Goal: Complete application form: Complete application form

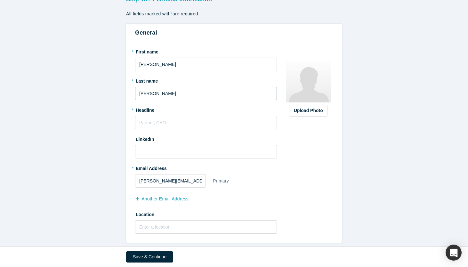
scroll to position [55, 0]
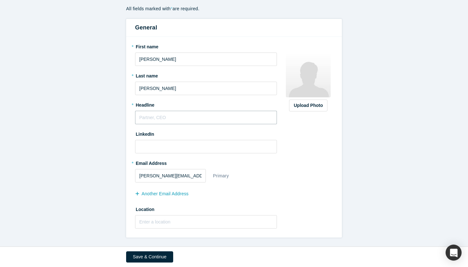
click at [181, 119] on input "text" at bounding box center [206, 117] width 142 height 13
type input "G"
type input "VC | Advisory"
click at [161, 151] on input at bounding box center [206, 146] width 142 height 13
paste input "[URL][DOMAIN_NAME]"
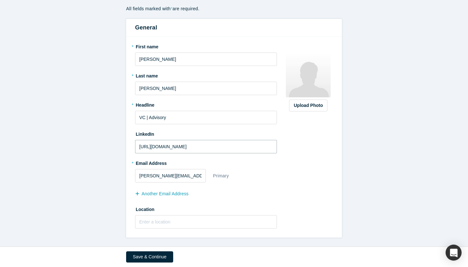
type input "[URL][DOMAIN_NAME]"
click at [270, 162] on div "* Email Address [PERSON_NAME][EMAIL_ADDRESS][DOMAIN_NAME] Primary another Email…" at bounding box center [206, 179] width 142 height 42
click at [163, 257] on button "Save & Continue" at bounding box center [149, 257] width 47 height 11
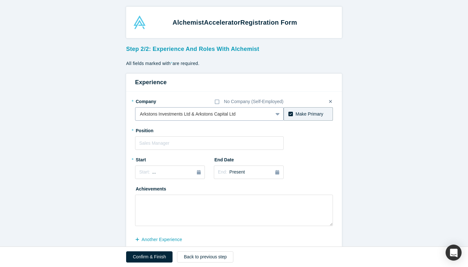
click at [277, 113] on icon at bounding box center [278, 114] width 4 height 6
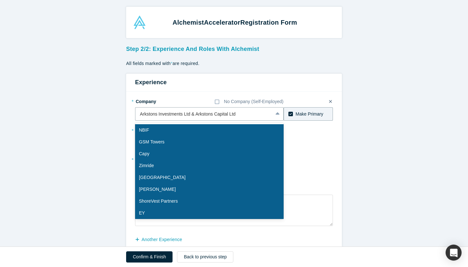
scroll to position [25, 0]
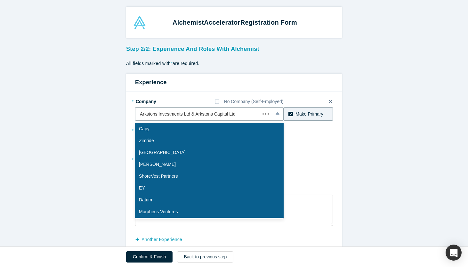
click at [313, 148] on div "* Position" at bounding box center [234, 137] width 198 height 25
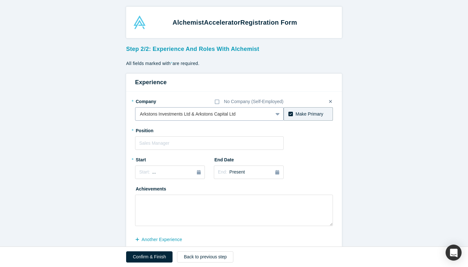
click at [262, 114] on div at bounding box center [204, 114] width 128 height 8
click at [289, 113] on icon at bounding box center [291, 114] width 4 height 4
click at [0, 0] on input "Make Primary" at bounding box center [0, 0] width 0 height 0
click at [290, 115] on icon at bounding box center [291, 114] width 4 height 4
click at [0, 0] on input "Make Primary" at bounding box center [0, 0] width 0 height 0
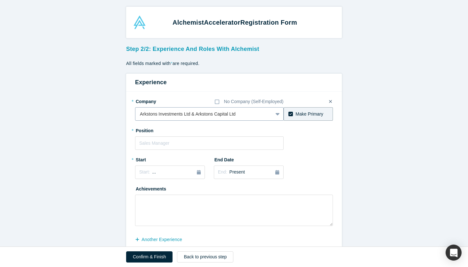
click at [190, 111] on div at bounding box center [204, 114] width 128 height 8
click at [326, 145] on div "* Position" at bounding box center [234, 137] width 198 height 25
click at [215, 101] on icon at bounding box center [217, 102] width 4 height 4
click at [0, 0] on input "No Company (Self-Employed)" at bounding box center [0, 0] width 0 height 0
click at [219, 103] on icon at bounding box center [217, 102] width 4 height 4
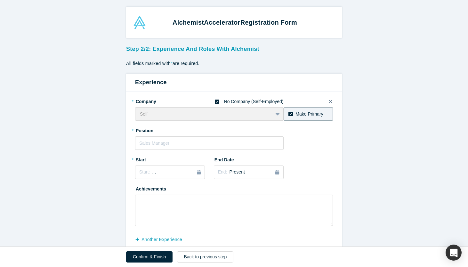
click at [0, 0] on input "No Company (Self-Employed)" at bounding box center [0, 0] width 0 height 0
click at [209, 113] on div at bounding box center [204, 114] width 128 height 8
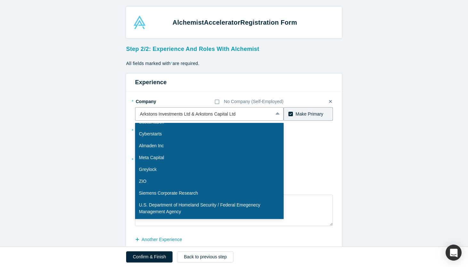
scroll to position [0, 0]
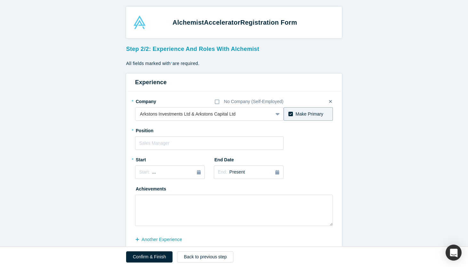
click at [318, 150] on div "* Position" at bounding box center [234, 137] width 198 height 25
click at [331, 101] on icon at bounding box center [330, 101] width 3 height 3
click at [0, 0] on input "checkbox" at bounding box center [0, 0] width 0 height 0
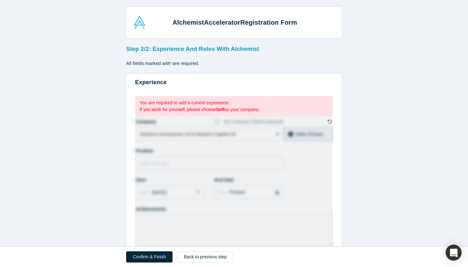
click at [331, 101] on div "You are required to add a current experience. If you work for yourself, please …" at bounding box center [234, 106] width 198 height 20
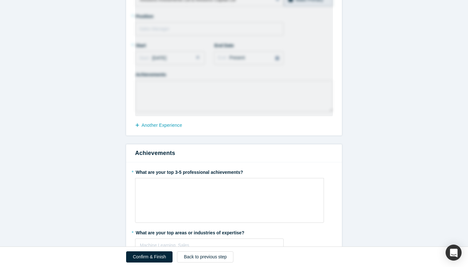
scroll to position [42, 0]
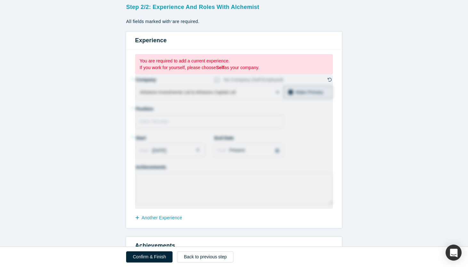
click at [330, 79] on icon at bounding box center [330, 80] width 4 height 4
click at [0, 0] on input "checkbox" at bounding box center [0, 0] width 0 height 0
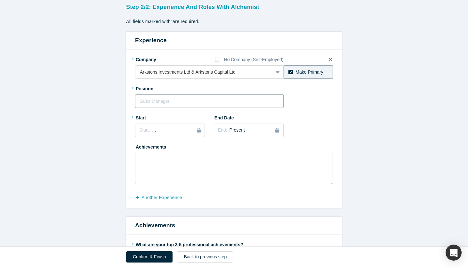
click at [192, 101] on input "text" at bounding box center [209, 101] width 149 height 13
type input "MD"
click at [184, 131] on div "Start: ..." at bounding box center [170, 130] width 62 height 7
click at [139, 147] on button "Previous Year" at bounding box center [138, 148] width 6 height 6
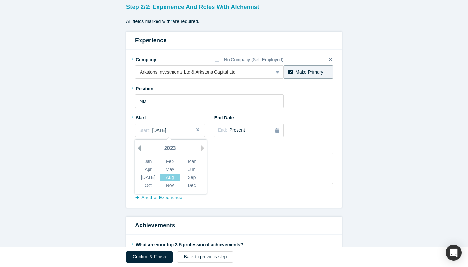
click at [139, 147] on button "Previous Year" at bounding box center [138, 148] width 6 height 6
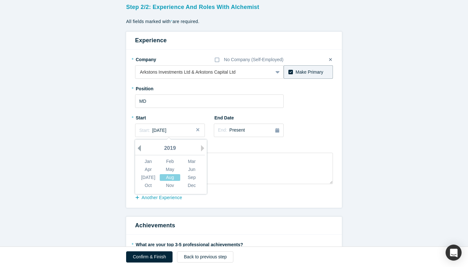
click at [139, 147] on button "Previous Year" at bounding box center [138, 148] width 6 height 6
click at [202, 148] on button "Next Year" at bounding box center [204, 148] width 6 height 6
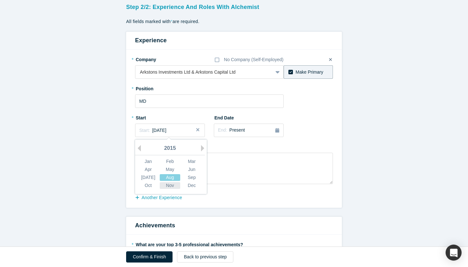
click at [170, 183] on div "Nov" at bounding box center [170, 185] width 21 height 7
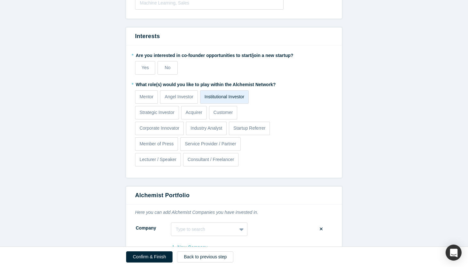
scroll to position [356, 0]
click at [184, 99] on p "Angel Investor" at bounding box center [179, 97] width 29 height 7
click at [0, 0] on input "Angel Investor" at bounding box center [0, 0] width 0 height 0
click at [158, 112] on p "Strategic Investor" at bounding box center [157, 113] width 35 height 7
click at [0, 0] on input "Strategic Investor" at bounding box center [0, 0] width 0 height 0
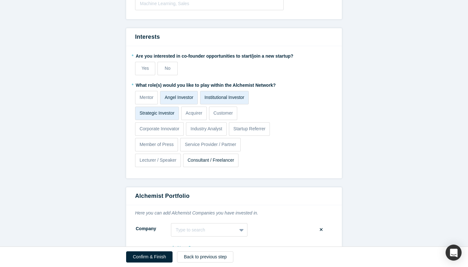
click at [199, 161] on p "Consultant / Freelancer" at bounding box center [211, 160] width 47 height 7
click at [0, 0] on input "Consultant / Freelancer" at bounding box center [0, 0] width 0 height 0
click at [223, 144] on p "Service Provider / Partner" at bounding box center [210, 144] width 51 height 7
click at [0, 0] on input "Service Provider / Partner" at bounding box center [0, 0] width 0 height 0
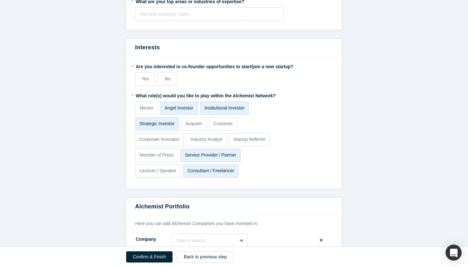
scroll to position [343, 0]
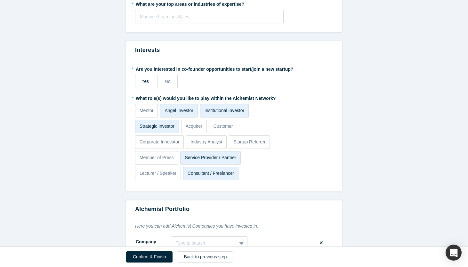
click at [140, 83] on label "Yes" at bounding box center [145, 81] width 20 height 13
click at [0, 0] on input "Yes" at bounding box center [0, 0] width 0 height 0
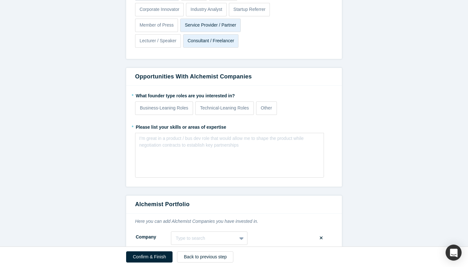
scroll to position [476, 0]
click at [174, 114] on label "Business-Leaning Roles" at bounding box center [164, 107] width 58 height 13
click at [0, 0] on input "Business-Leaning Roles" at bounding box center [0, 0] width 0 height 0
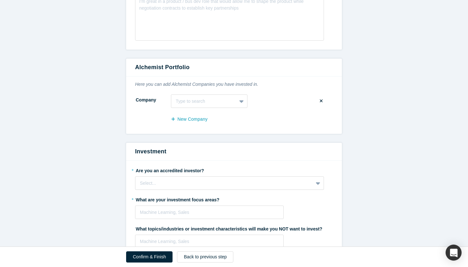
scroll to position [624, 0]
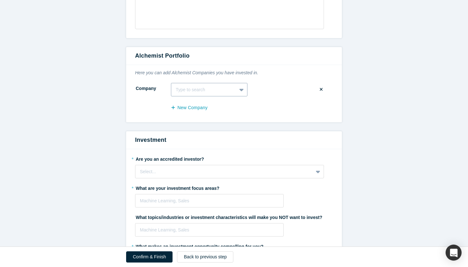
click at [238, 90] on div at bounding box center [242, 90] width 10 height 12
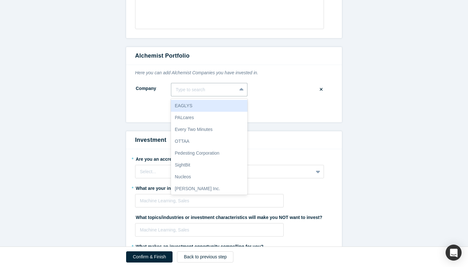
click at [276, 75] on p "Here you can add Alchemist Companies you have invested in." at bounding box center [234, 73] width 198 height 7
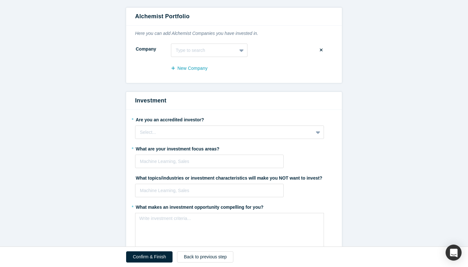
scroll to position [679, 0]
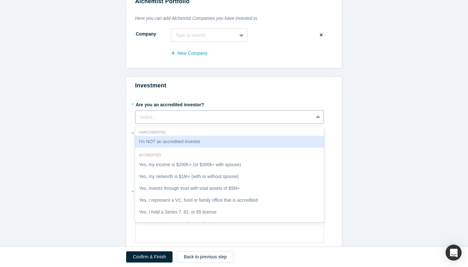
click at [246, 116] on div "Select..." at bounding box center [224, 117] width 169 height 7
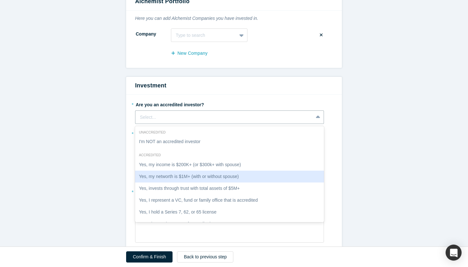
scroll to position [12, 0]
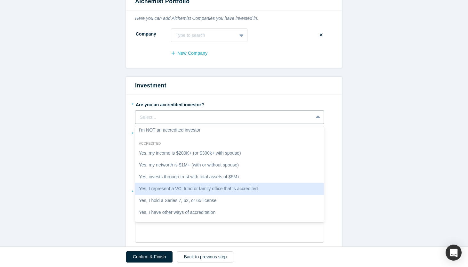
click at [233, 187] on div "Yes, I represent a VC, fund or family office that is accredited" at bounding box center [229, 189] width 189 height 12
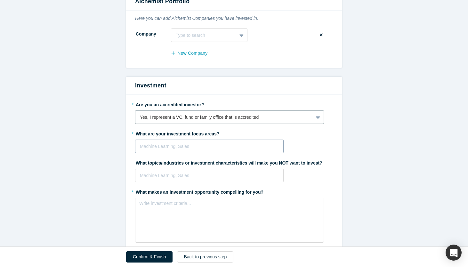
click at [226, 146] on div at bounding box center [209, 147] width 139 height 8
type input "Agno"
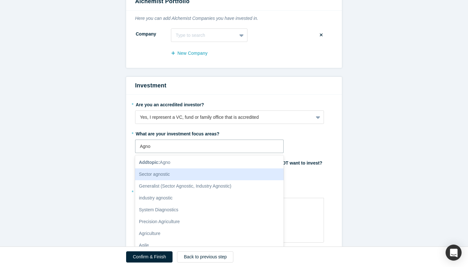
click at [216, 172] on div "Sector agnostic" at bounding box center [209, 175] width 149 height 12
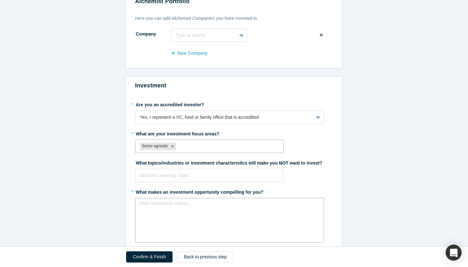
click at [221, 203] on div "rdw-editor" at bounding box center [230, 205] width 173 height 7
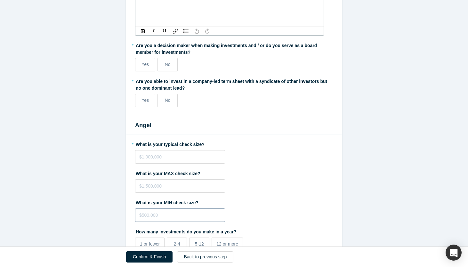
scroll to position [871, 0]
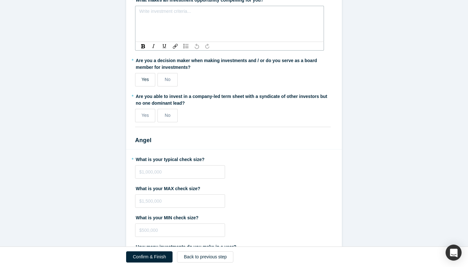
click at [151, 76] on label "Yes" at bounding box center [145, 79] width 20 height 13
click at [0, 0] on input "Yes" at bounding box center [0, 0] width 0 height 0
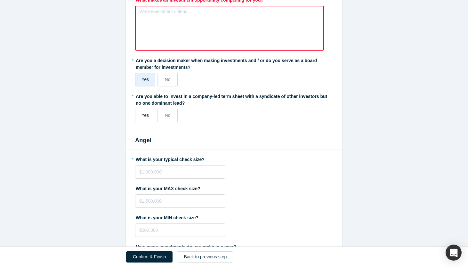
click at [144, 119] on div "Yes" at bounding box center [145, 115] width 7 height 7
click at [0, 0] on input "Yes" at bounding box center [0, 0] width 0 height 0
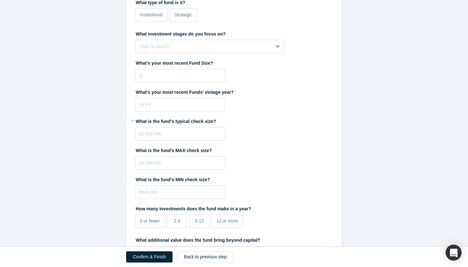
scroll to position [1276, 0]
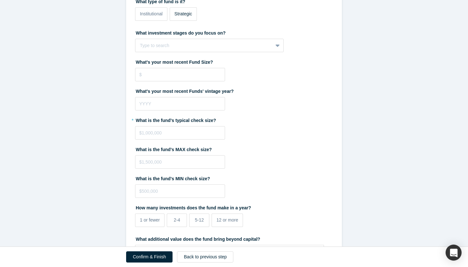
click at [187, 14] on span "Strategic" at bounding box center [184, 13] width 18 height 5
click at [0, 0] on input "Strategic" at bounding box center [0, 0] width 0 height 0
click at [203, 128] on input "tel" at bounding box center [180, 132] width 90 height 13
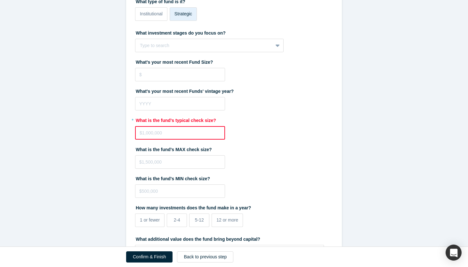
click at [254, 124] on div "* What is the fund's typical check size?" at bounding box center [234, 127] width 198 height 25
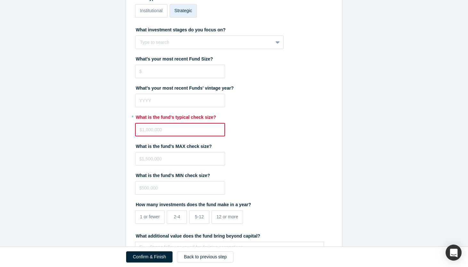
scroll to position [1280, 0]
click at [171, 125] on input "tel" at bounding box center [180, 128] width 90 height 13
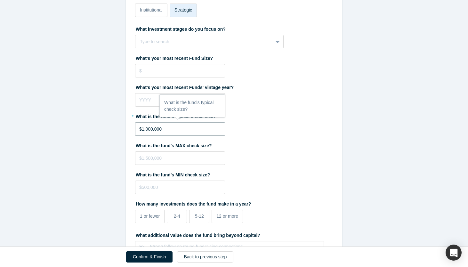
type input "$1,000,000"
click at [249, 162] on div "What is the fund's MAX check size?" at bounding box center [234, 152] width 198 height 25
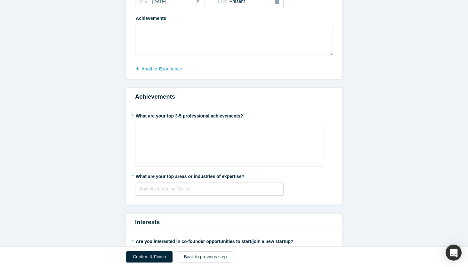
scroll to position [170, 0]
click at [221, 190] on div at bounding box center [209, 190] width 139 height 8
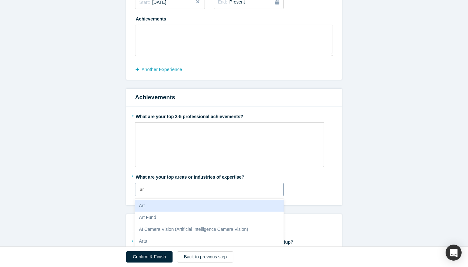
type input "a"
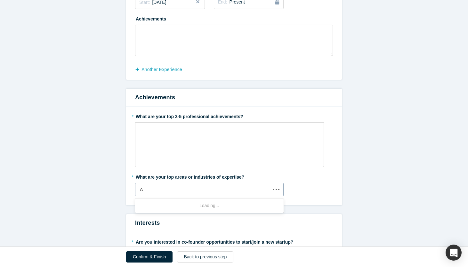
type input "AI"
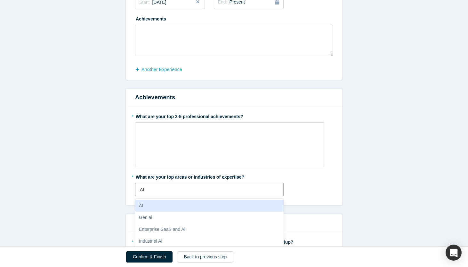
click at [220, 203] on div "AI" at bounding box center [209, 206] width 149 height 12
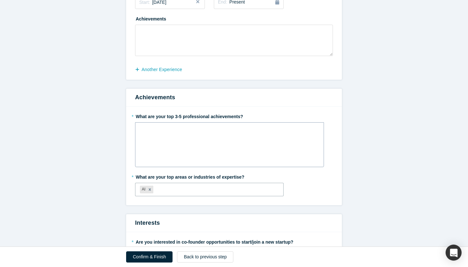
click at [235, 139] on div "rdw-wrapper" at bounding box center [229, 144] width 189 height 45
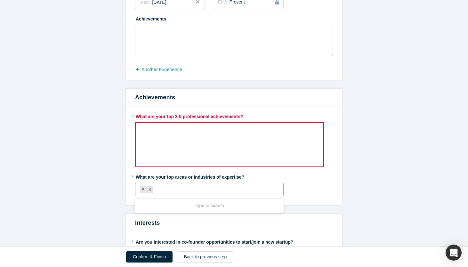
click at [200, 189] on div at bounding box center [217, 190] width 124 height 8
type input "inves"
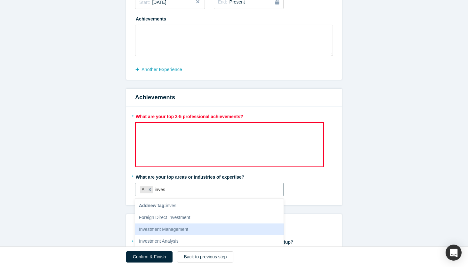
click at [194, 228] on div "Investment Management" at bounding box center [209, 230] width 149 height 12
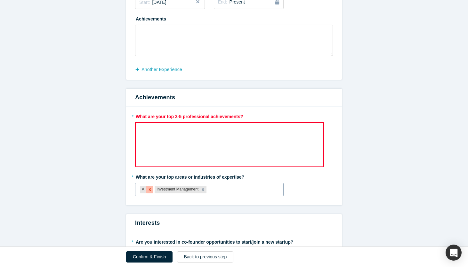
click at [149, 190] on icon "Remove AI" at bounding box center [150, 189] width 2 height 2
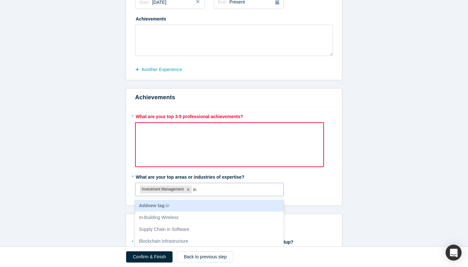
type input "i"
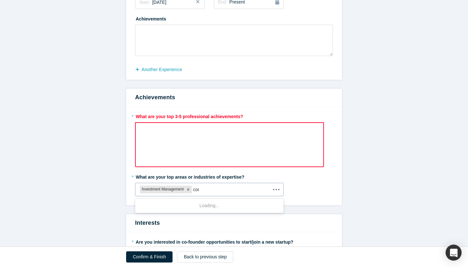
type input "cons"
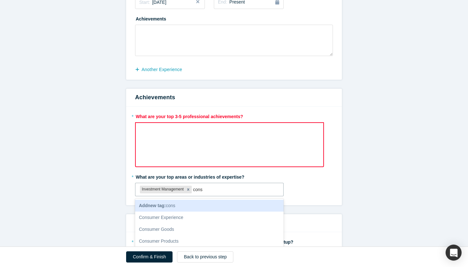
scroll to position [37, 0]
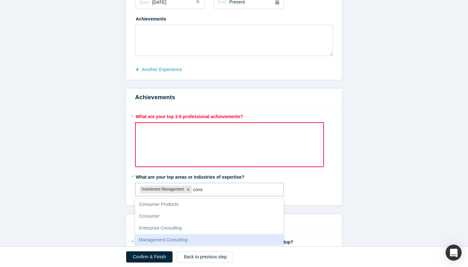
click at [178, 241] on div "Management Consulting" at bounding box center [209, 240] width 149 height 12
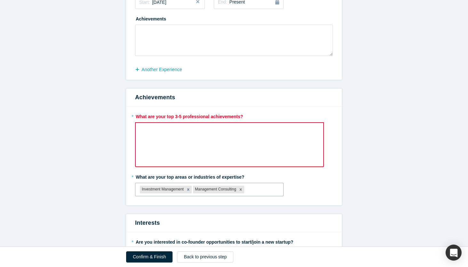
click at [214, 138] on div "rdw-wrapper" at bounding box center [229, 144] width 189 height 45
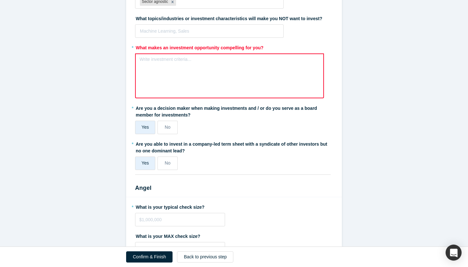
scroll to position [826, 0]
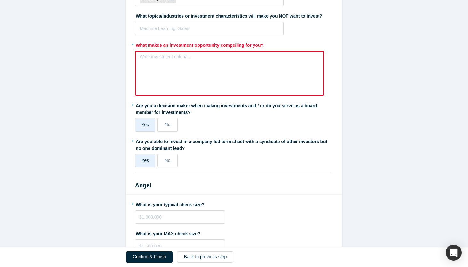
click at [209, 71] on div "Write investment criteria..." at bounding box center [229, 73] width 189 height 45
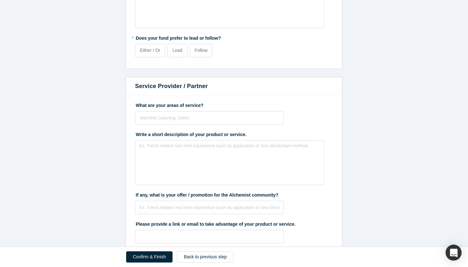
scroll to position [1552, 0]
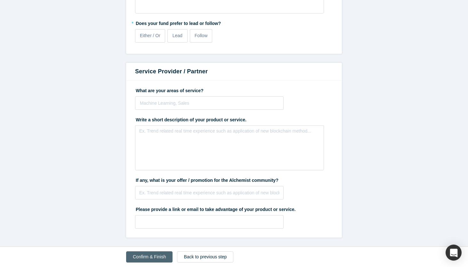
click at [144, 256] on button "Confirm & Finish" at bounding box center [149, 257] width 46 height 11
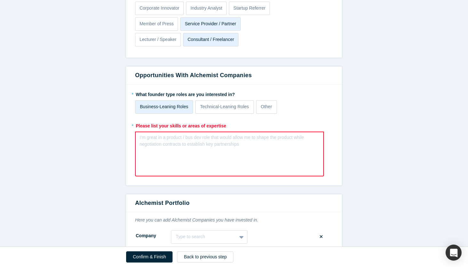
scroll to position [551, 0]
click at [256, 143] on div "rdw-editor" at bounding box center [230, 139] width 180 height 11
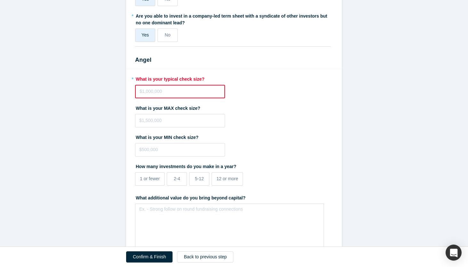
scroll to position [1016, 0]
click at [158, 90] on input "tel" at bounding box center [180, 90] width 90 height 13
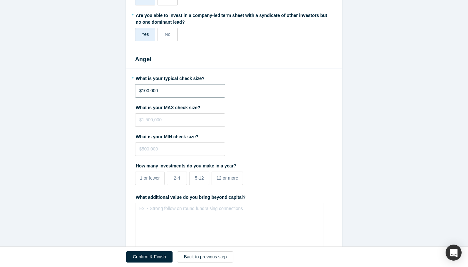
type input "$100,000"
click at [241, 116] on div "What is your MAX check size?" at bounding box center [234, 114] width 198 height 25
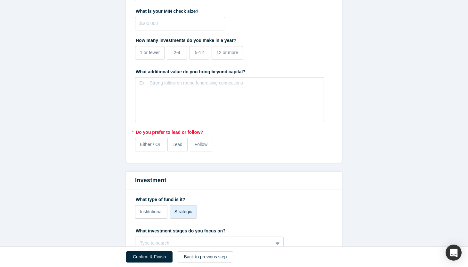
scroll to position [1136, 0]
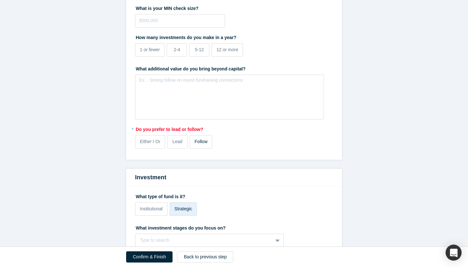
click at [197, 143] on span "Follow" at bounding box center [201, 141] width 13 height 5
click at [0, 0] on input "Follow" at bounding box center [0, 0] width 0 height 0
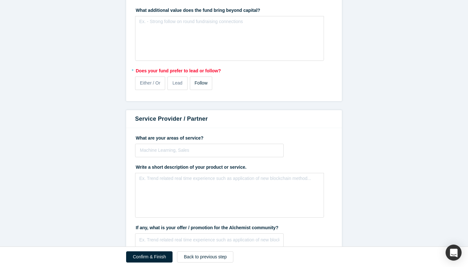
click at [205, 81] on span "Follow" at bounding box center [201, 82] width 13 height 5
click at [0, 0] on input "Follow" at bounding box center [0, 0] width 0 height 0
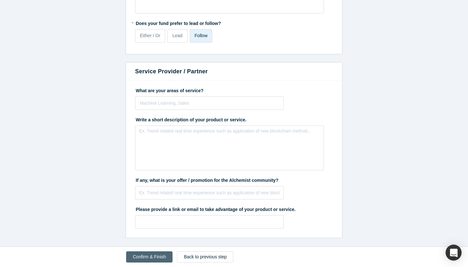
click at [144, 260] on button "Confirm & Finish" at bounding box center [149, 257] width 46 height 11
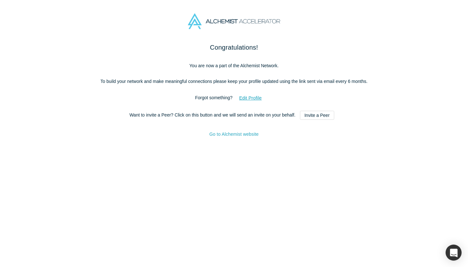
click at [251, 137] on link "Go to Alchemist website" at bounding box center [234, 134] width 49 height 5
